Goal: Information Seeking & Learning: Understand process/instructions

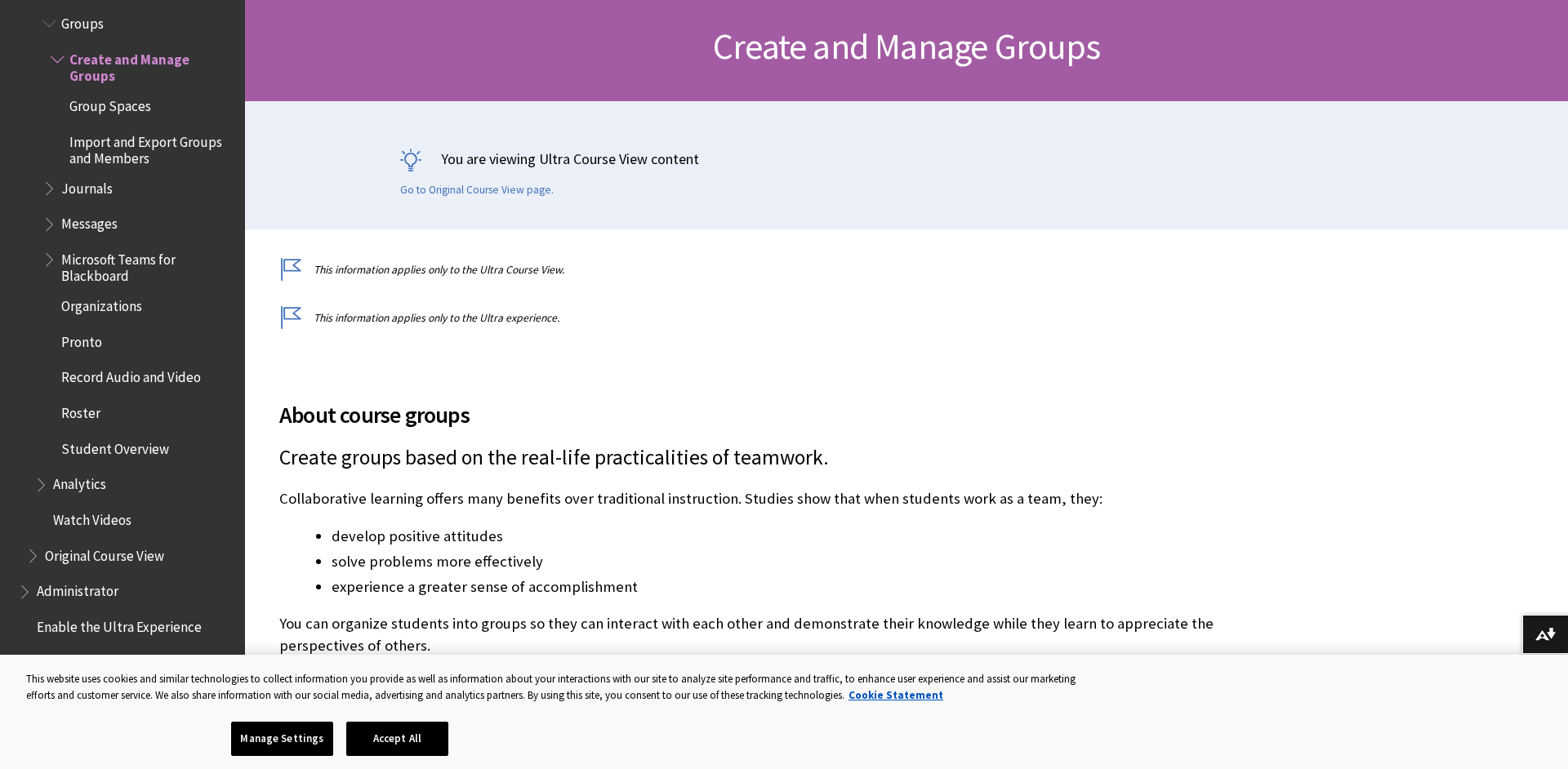
scroll to position [251, 0]
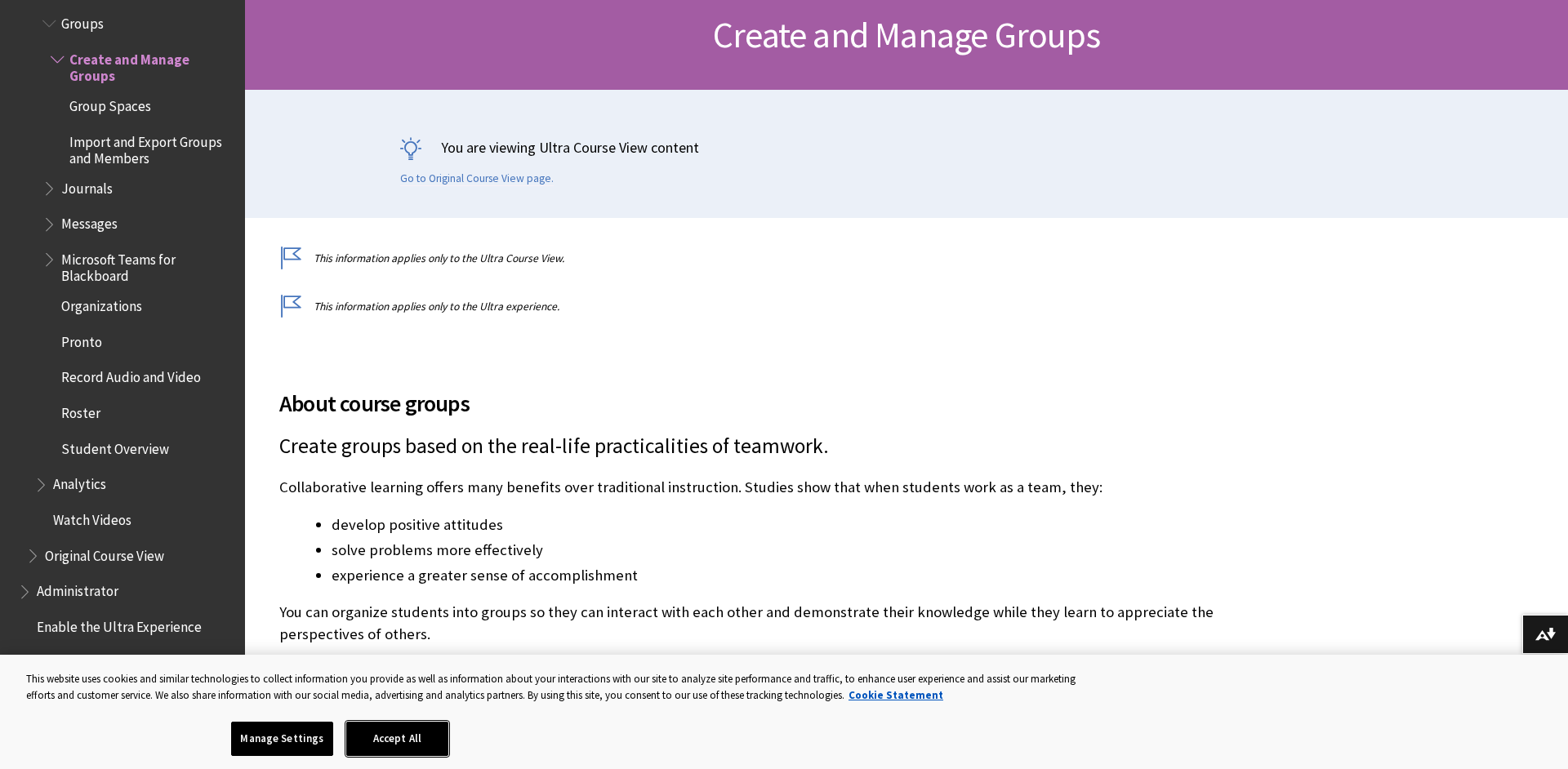
drag, startPoint x: 417, startPoint y: 733, endPoint x: 432, endPoint y: 725, distance: 17.0
click at [417, 733] on button "Accept All" at bounding box center [397, 739] width 103 height 34
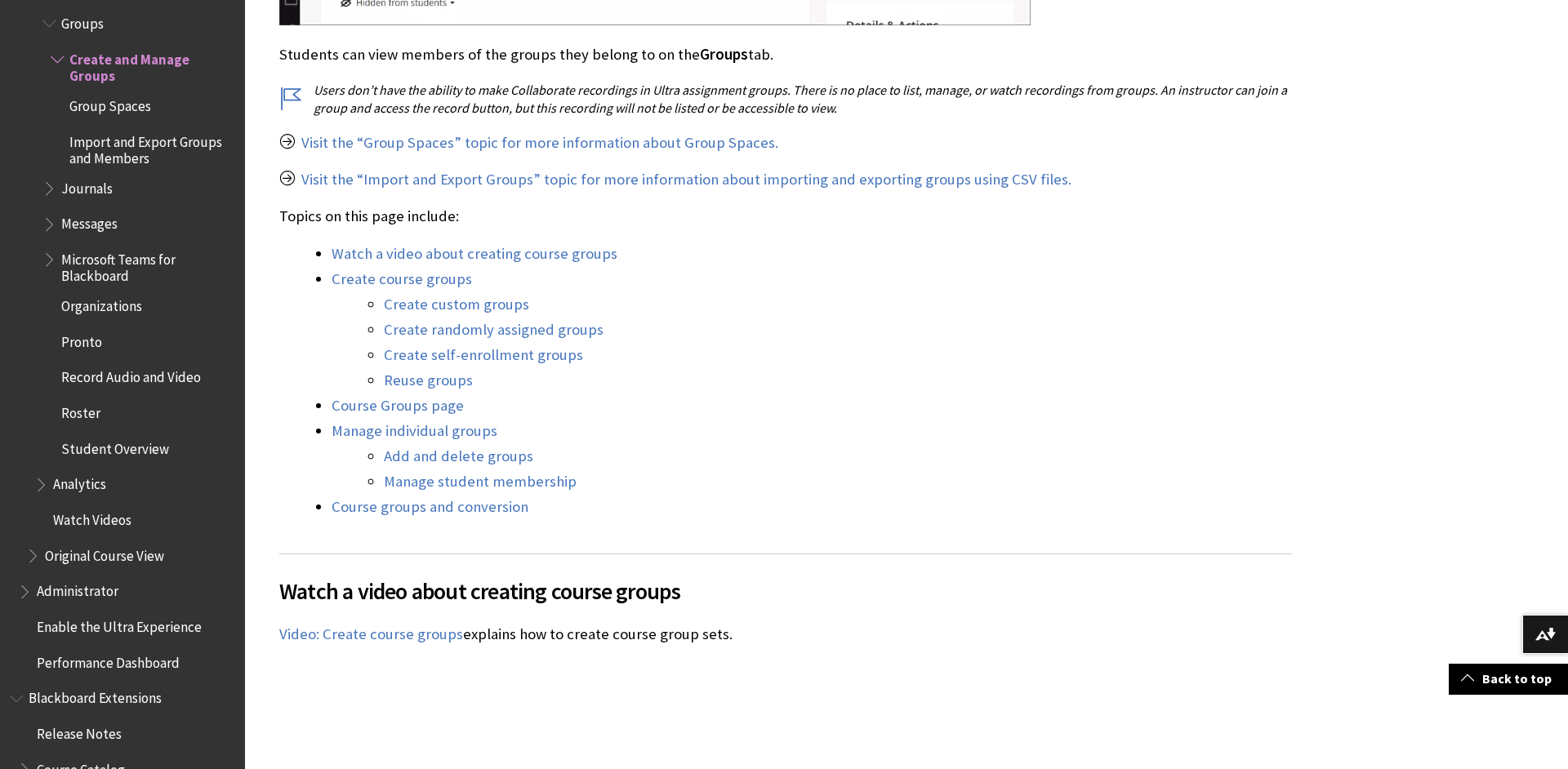
scroll to position [1477, 0]
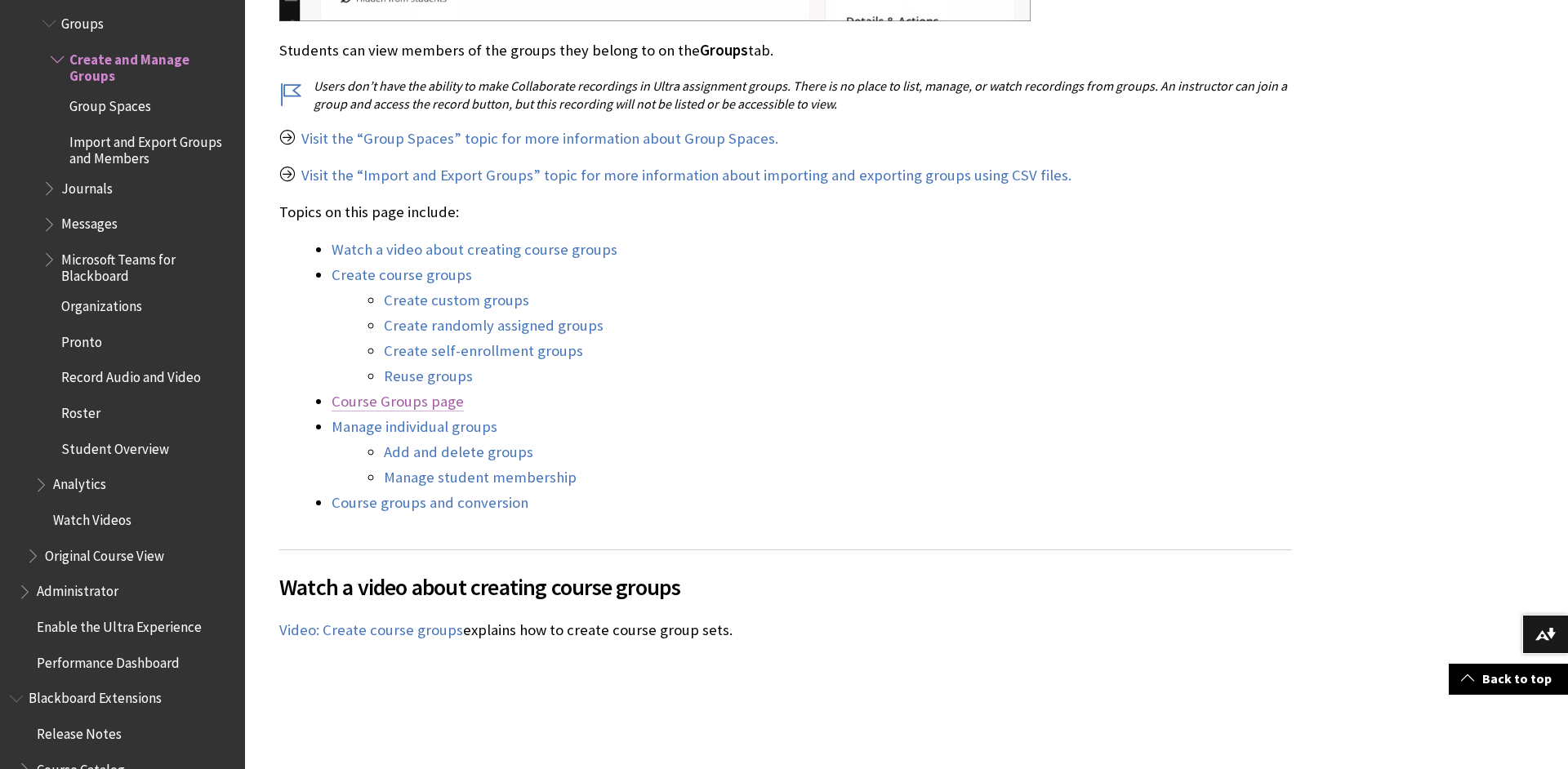
click at [440, 412] on link "Course Groups page" at bounding box center [398, 402] width 132 height 20
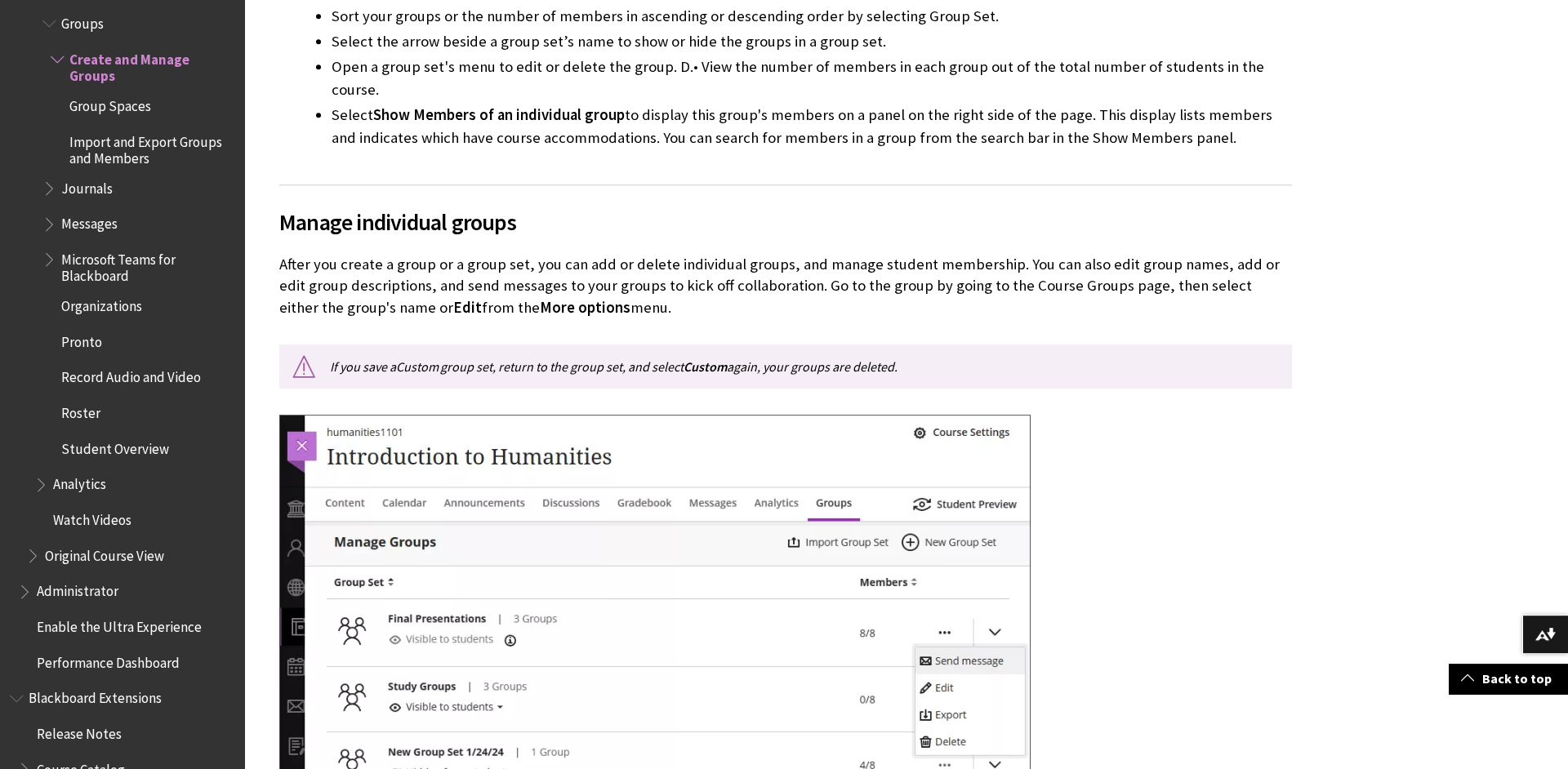
scroll to position [8230, 0]
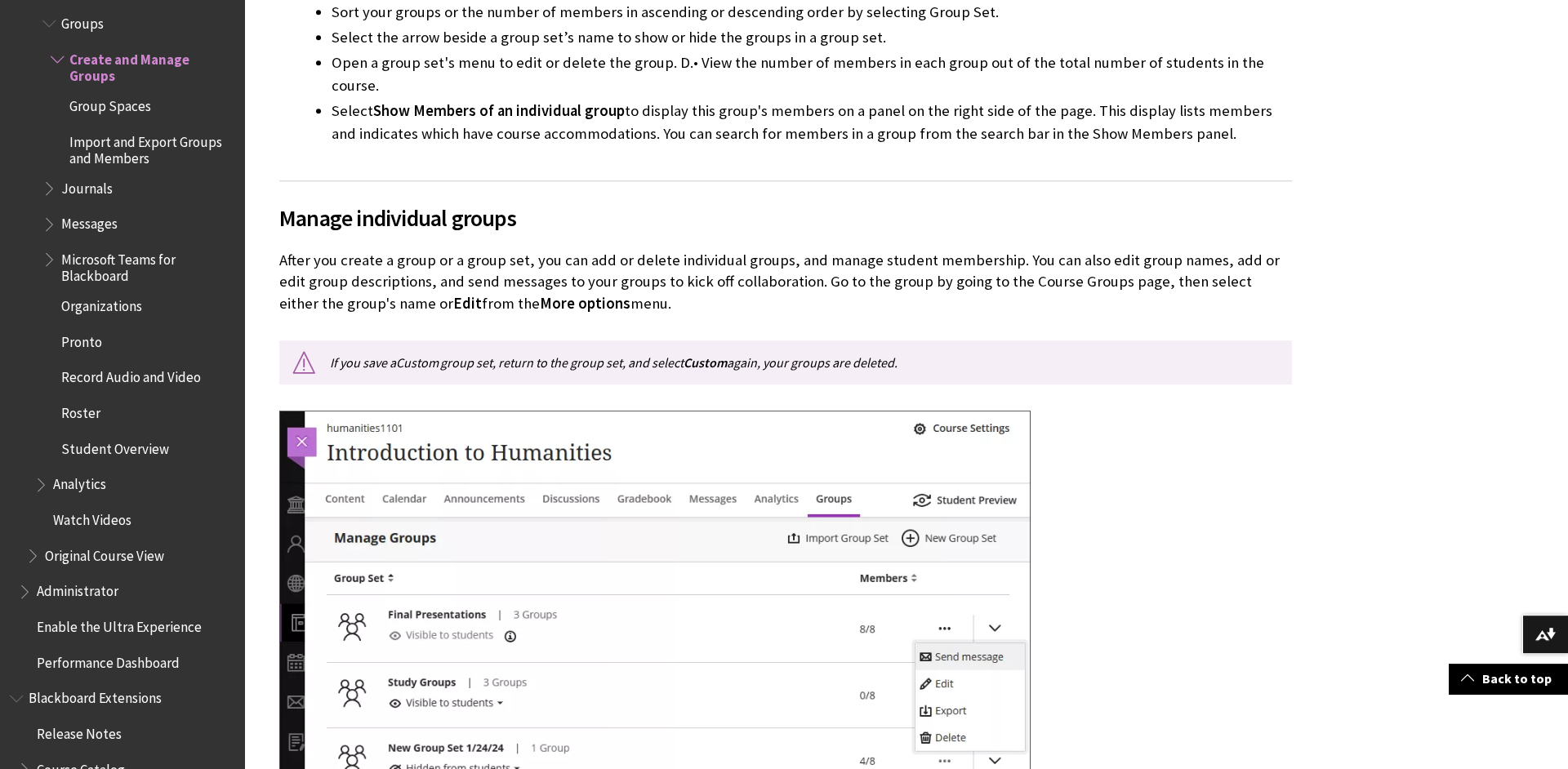
click at [54, 175] on span "Book outline for Blackboard Learn Help" at bounding box center [51, 185] width 17 height 21
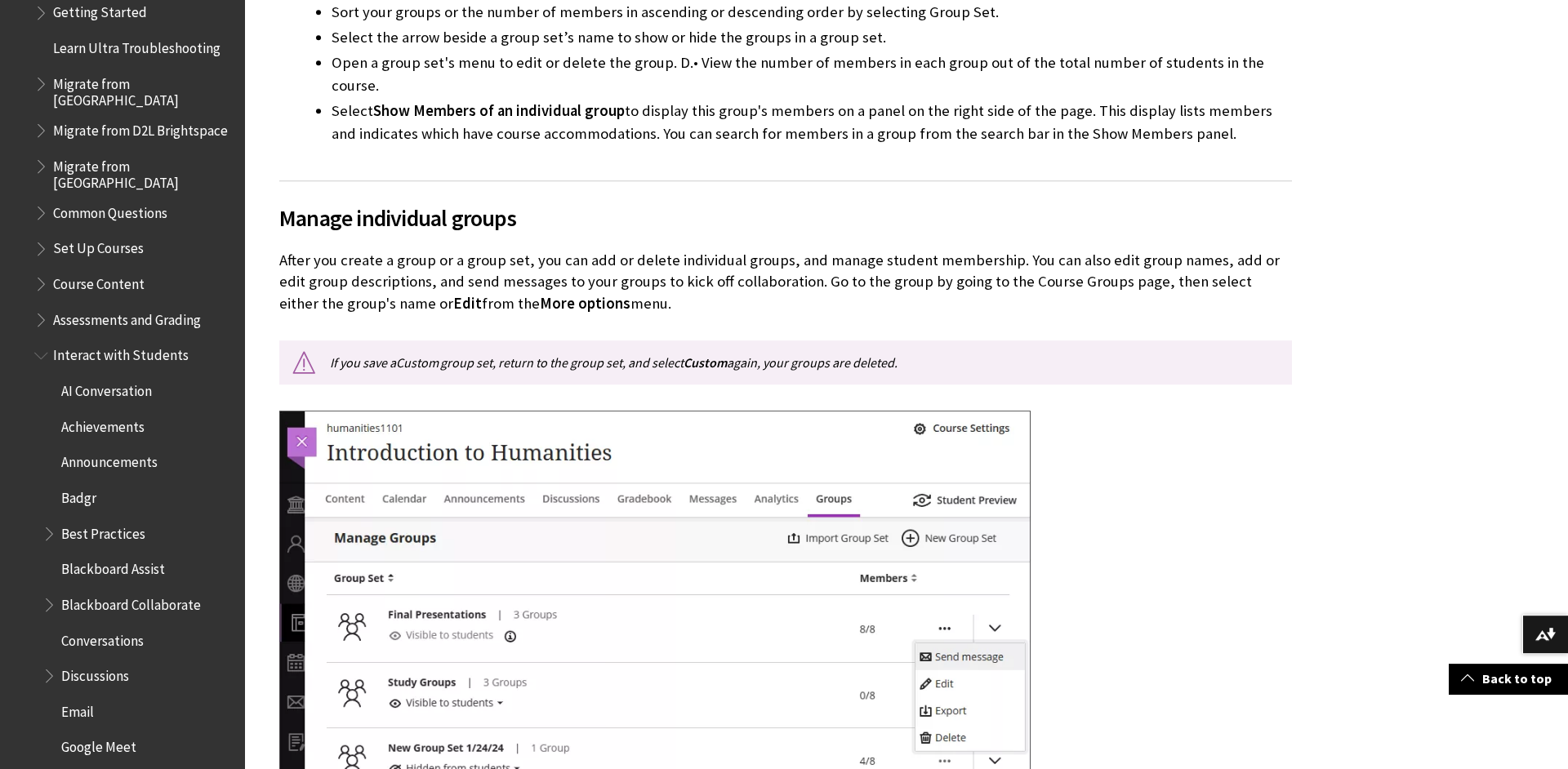
scroll to position [2034, 0]
click at [43, 345] on span "Book outline for Blackboard Learn Help" at bounding box center [43, 355] width 17 height 21
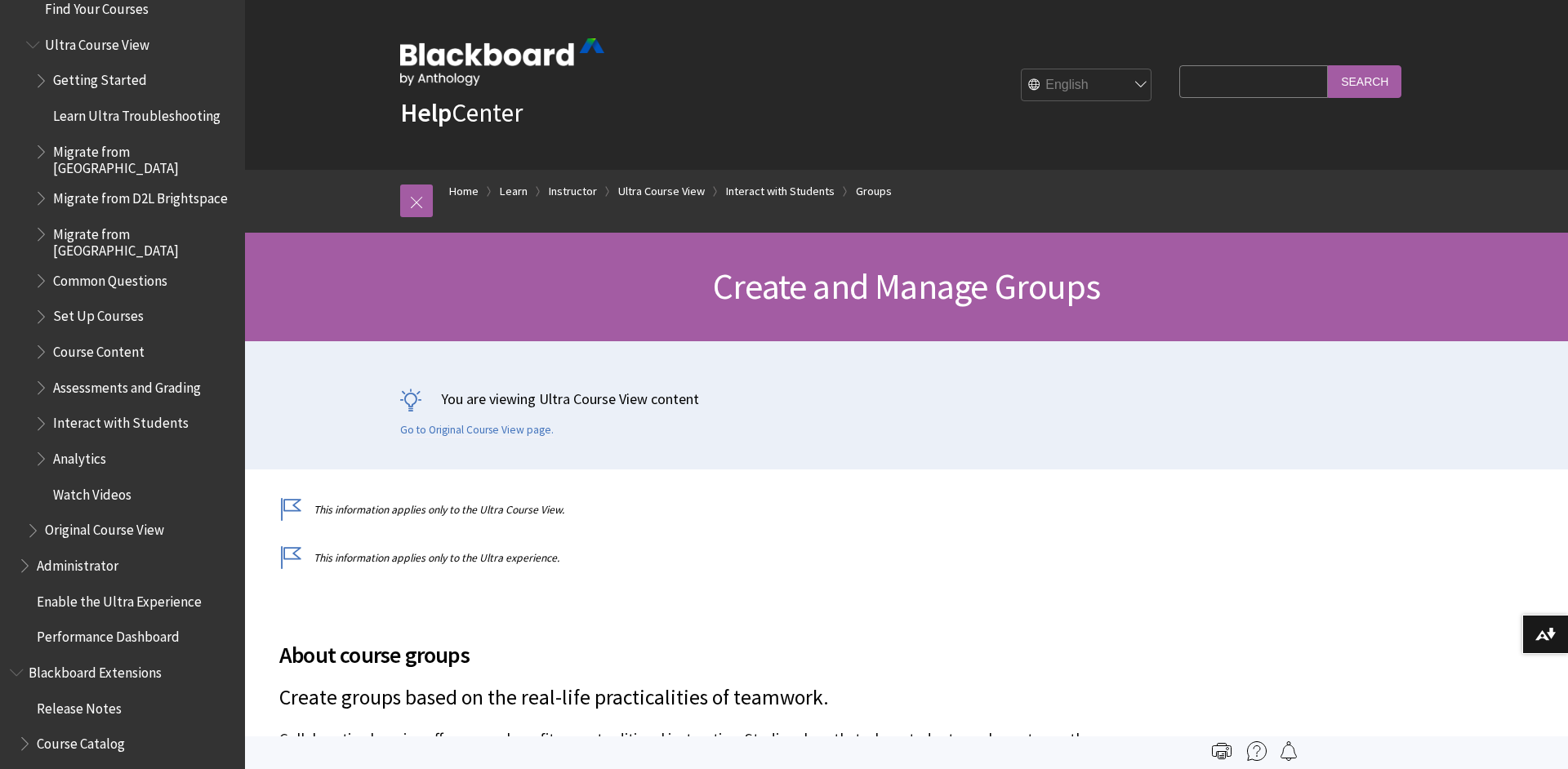
scroll to position [1962, 0]
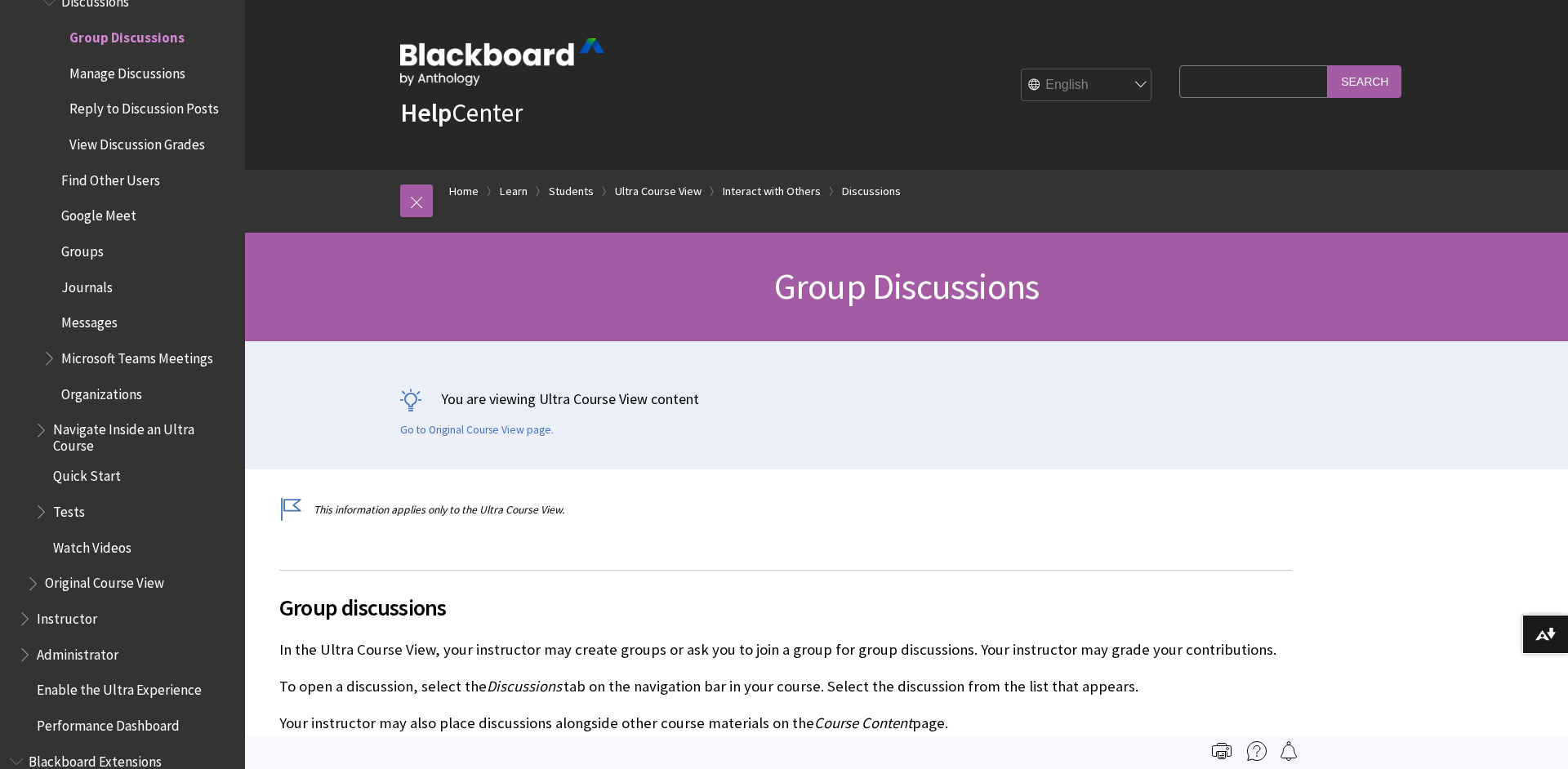
click at [150, 73] on span "Manage Discussions" at bounding box center [128, 71] width 116 height 22
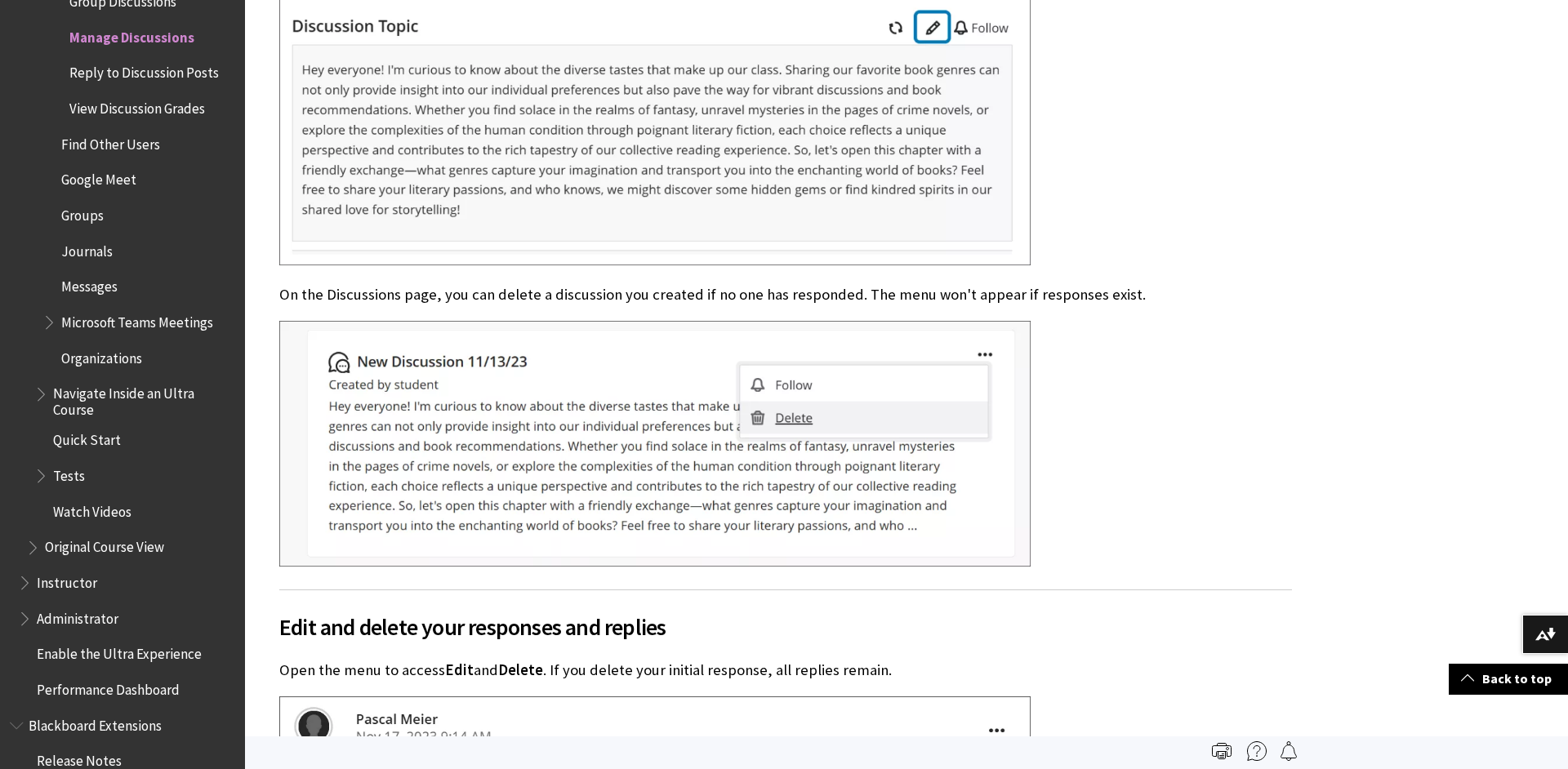
scroll to position [619, 0]
